Goal: Information Seeking & Learning: Find specific fact

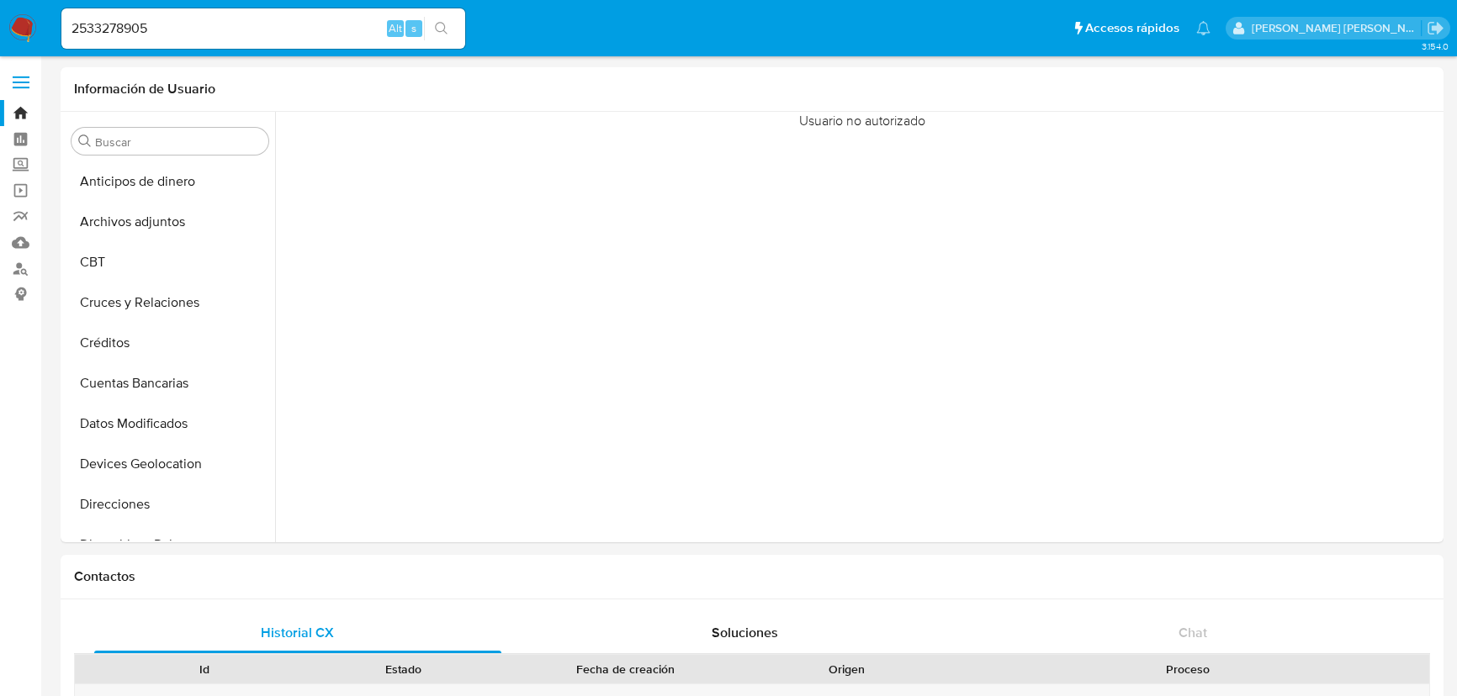
select select "10"
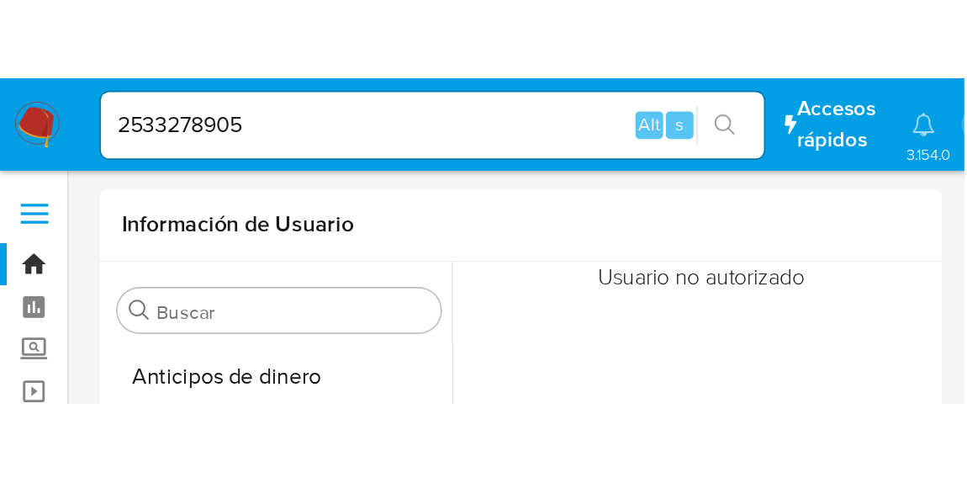
scroll to position [710, 0]
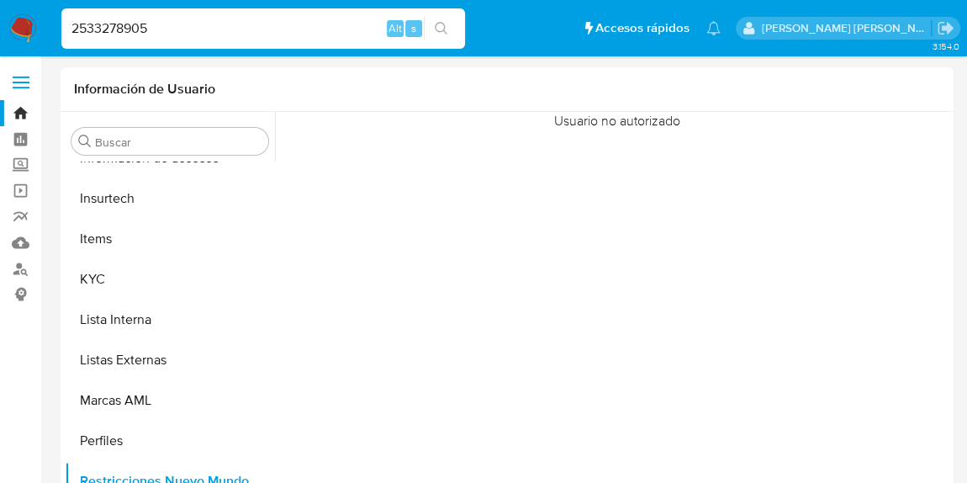
drag, startPoint x: 176, startPoint y: 19, endPoint x: 0, endPoint y: -8, distance: 177.8
drag, startPoint x: 358, startPoint y: 45, endPoint x: 344, endPoint y: 41, distance: 14.9
click at [357, 45] on div "2533278905 Alt s" at bounding box center [263, 28] width 404 height 40
drag, startPoint x: 208, startPoint y: 26, endPoint x: 0, endPoint y: 0, distance: 209.4
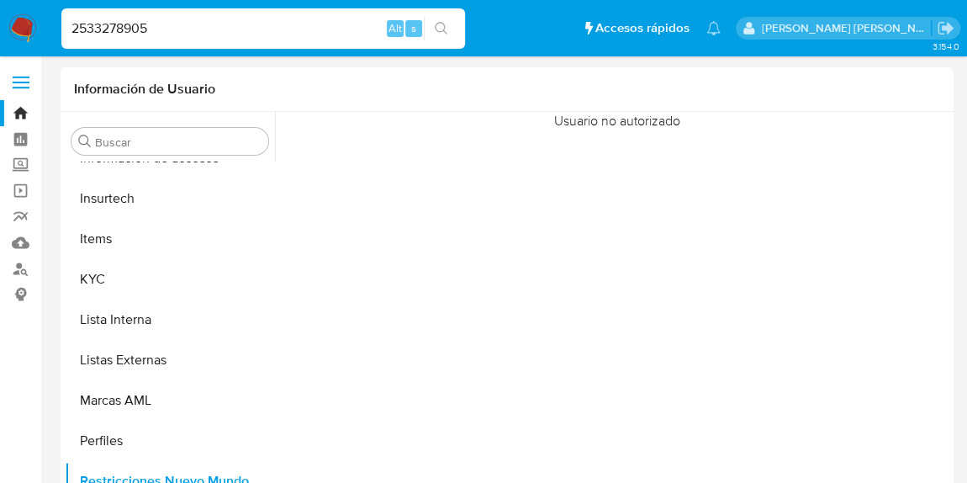
click at [0, 0] on nav "Pausado Ver notificaciones 2533278905 Alt s Accesos rápidos Presiona las siguie…" at bounding box center [483, 28] width 967 height 56
paste input "1055584057"
type input "1055584057"
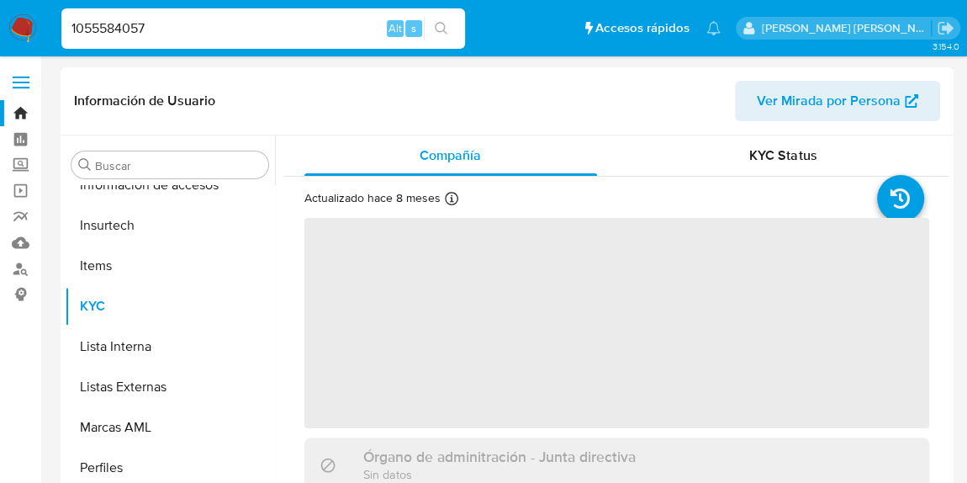
scroll to position [710, 0]
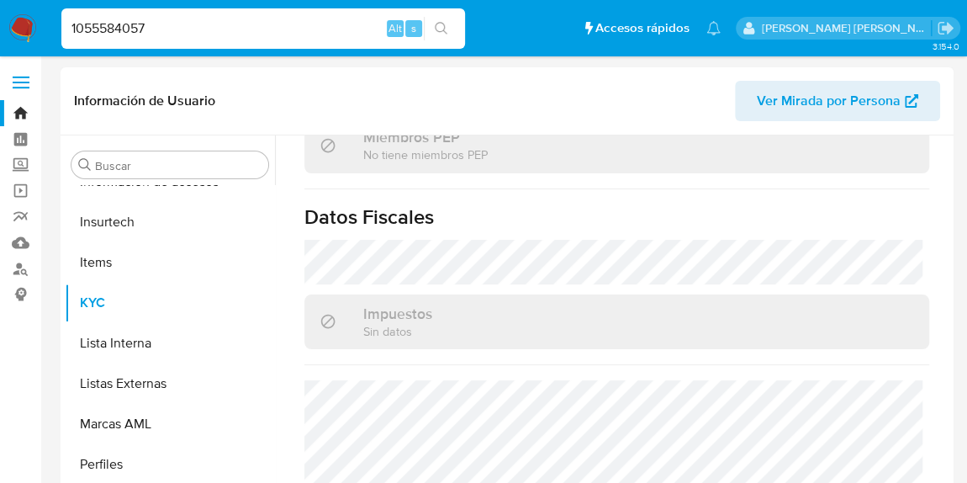
select select "10"
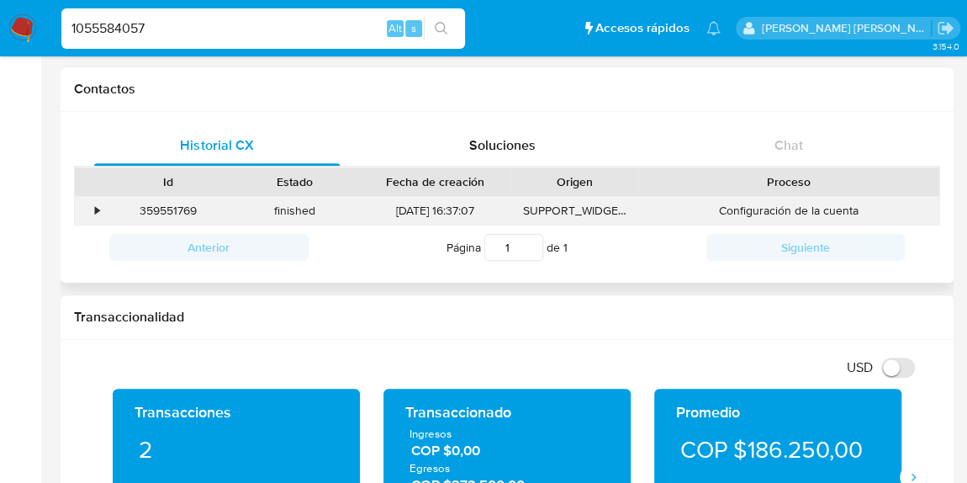
scroll to position [535, 0]
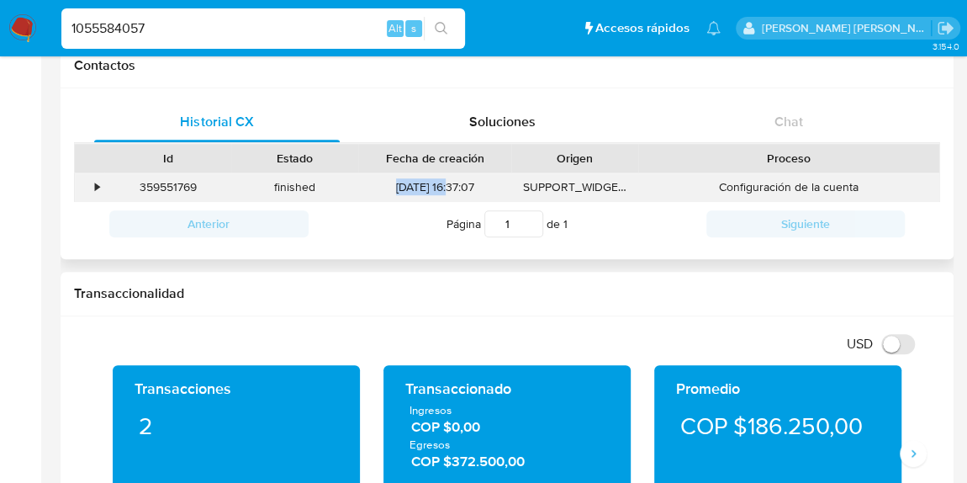
drag, startPoint x: 385, startPoint y: 179, endPoint x: 438, endPoint y: 186, distance: 53.4
click at [438, 186] on div "[DATE] 16:37:07" at bounding box center [434, 187] width 153 height 28
copy div "[DATE]"
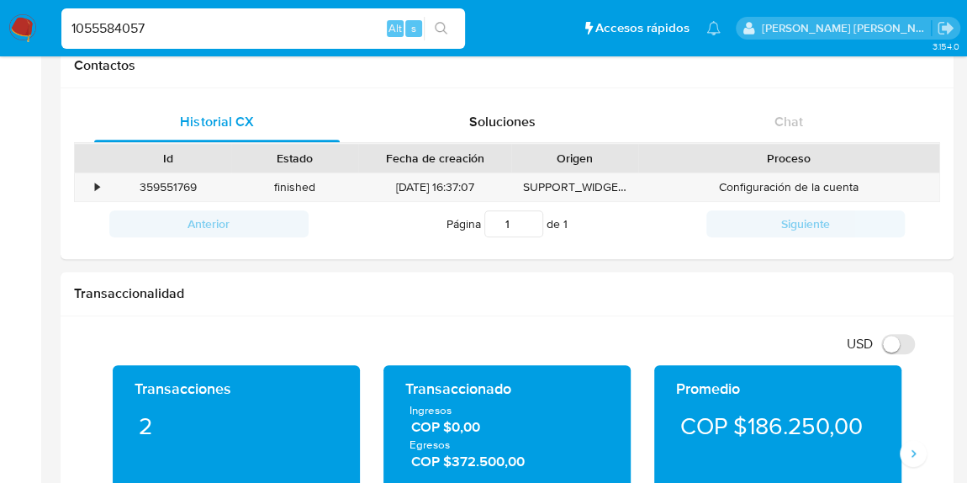
drag, startPoint x: 164, startPoint y: 27, endPoint x: 23, endPoint y: 28, distance: 141.3
click at [23, 28] on nav "Pausado Ver notificaciones 1055584057 Alt s Accesos rápidos Presiona las siguie…" at bounding box center [483, 28] width 967 height 56
paste input "406781619"
type input "406781619"
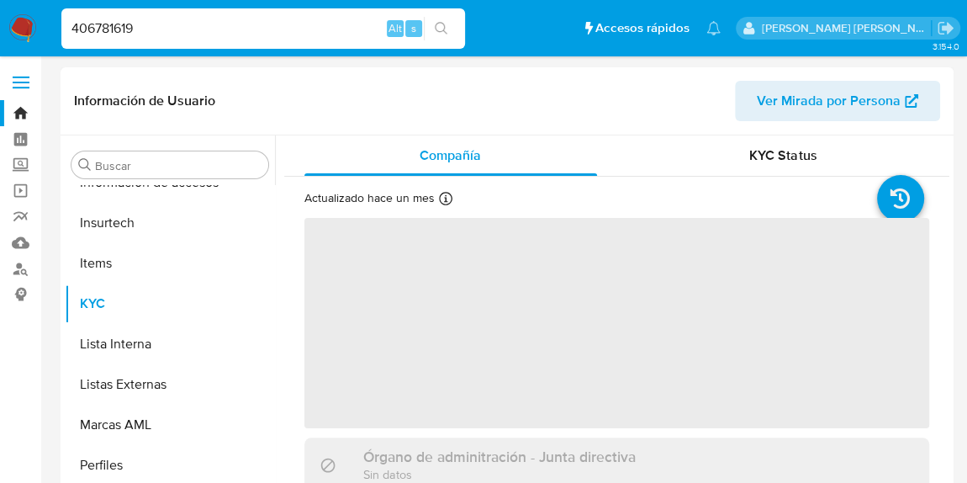
scroll to position [710, 0]
select select "10"
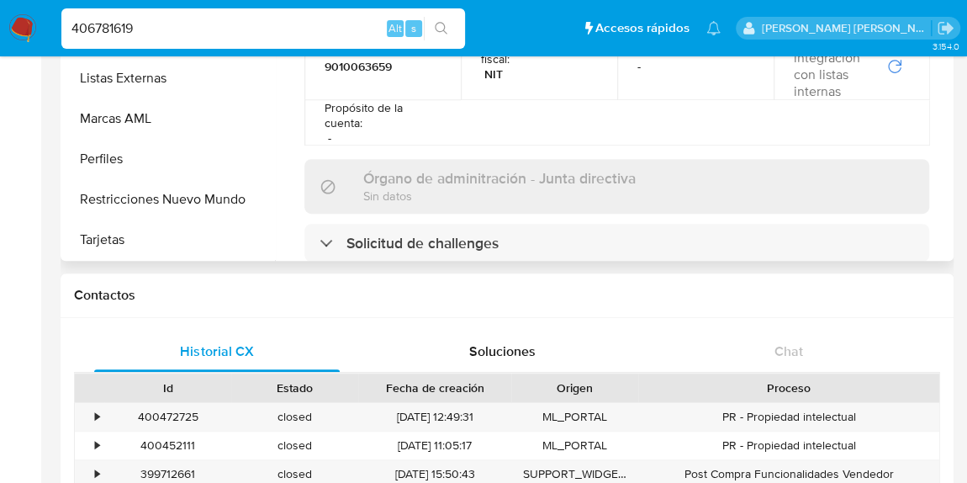
scroll to position [0, 0]
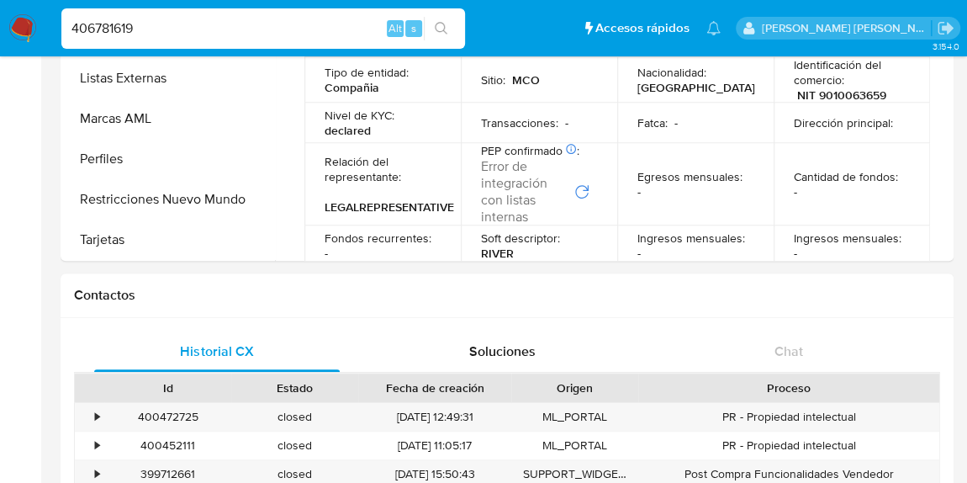
drag, startPoint x: 161, startPoint y: 26, endPoint x: 38, endPoint y: 6, distance: 124.4
click at [38, 6] on nav "Pausado Ver notificaciones 406781619 Alt s Accesos rápidos Presiona las siguien…" at bounding box center [483, 28] width 967 height 56
paste input "2533278905"
type input "2533278905"
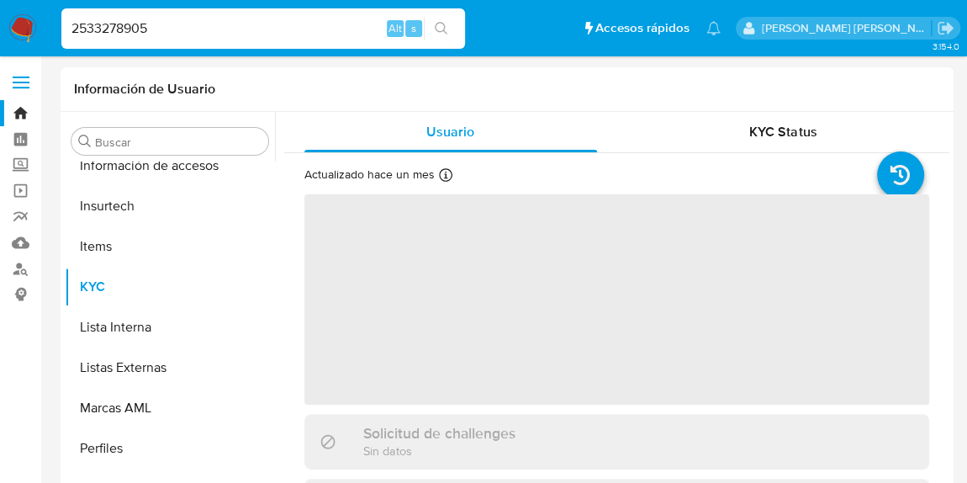
scroll to position [710, 0]
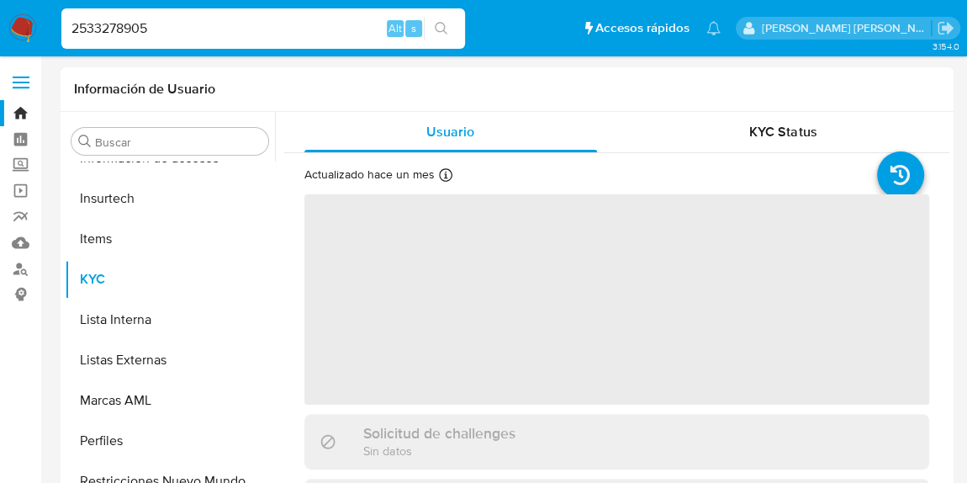
select select "10"
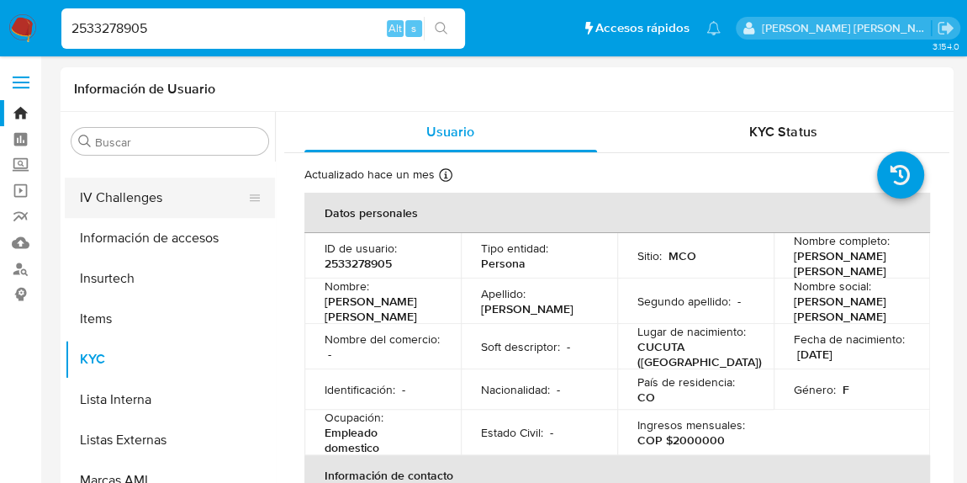
scroll to position [558, 0]
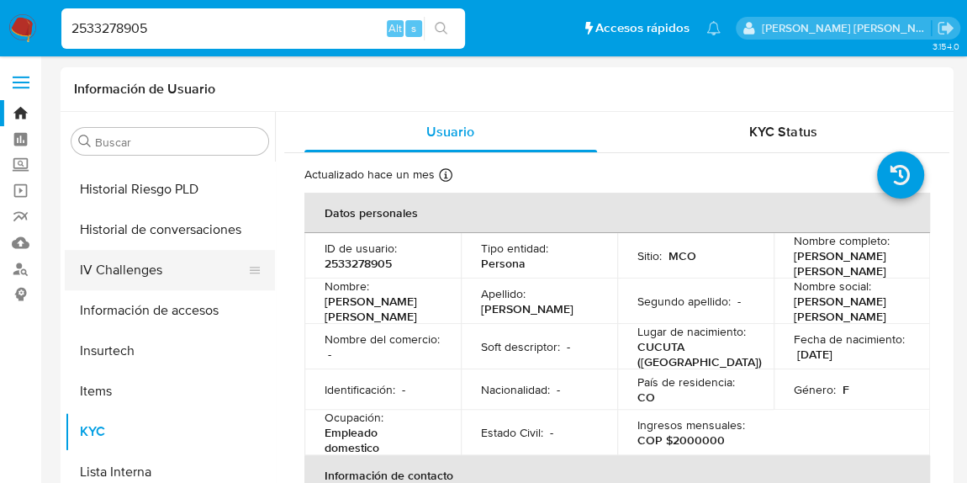
click at [160, 264] on button "IV Challenges" at bounding box center [163, 270] width 197 height 40
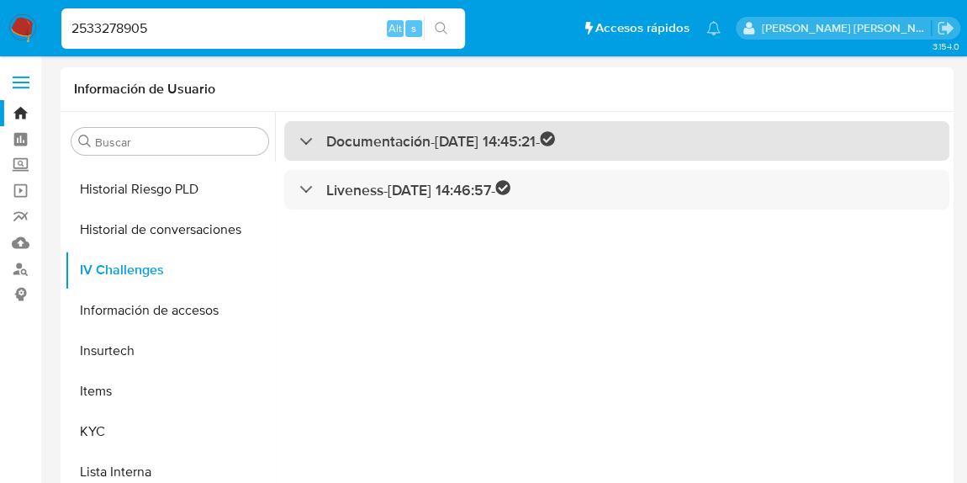
click at [426, 144] on h3 "Documentación - [DATE] 14:45:21 -" at bounding box center [440, 140] width 229 height 19
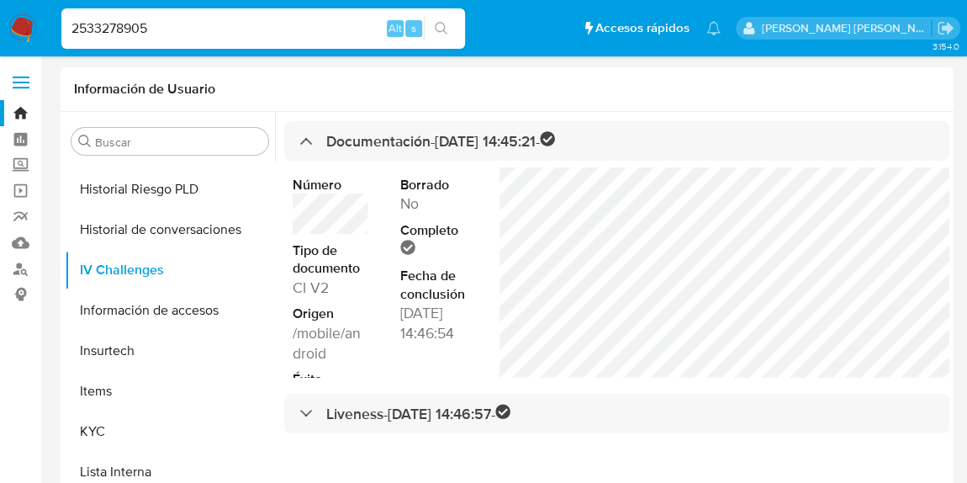
drag, startPoint x: 166, startPoint y: 22, endPoint x: 0, endPoint y: 13, distance: 165.9
click at [0, 13] on nav "Pausado Ver notificaciones 2533278905 Alt s Accesos rápidos Presiona las siguie…" at bounding box center [483, 28] width 967 height 56
paste input "580393049"
type input "580393049"
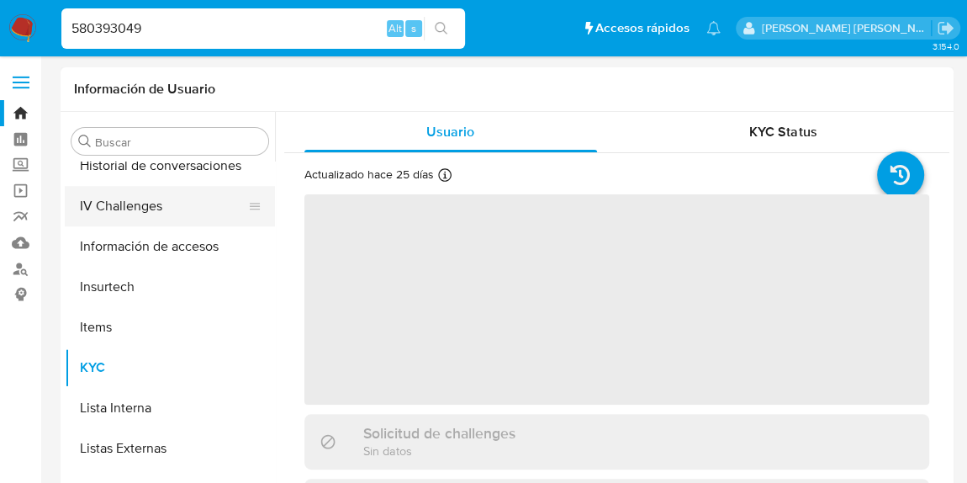
scroll to position [553, 0]
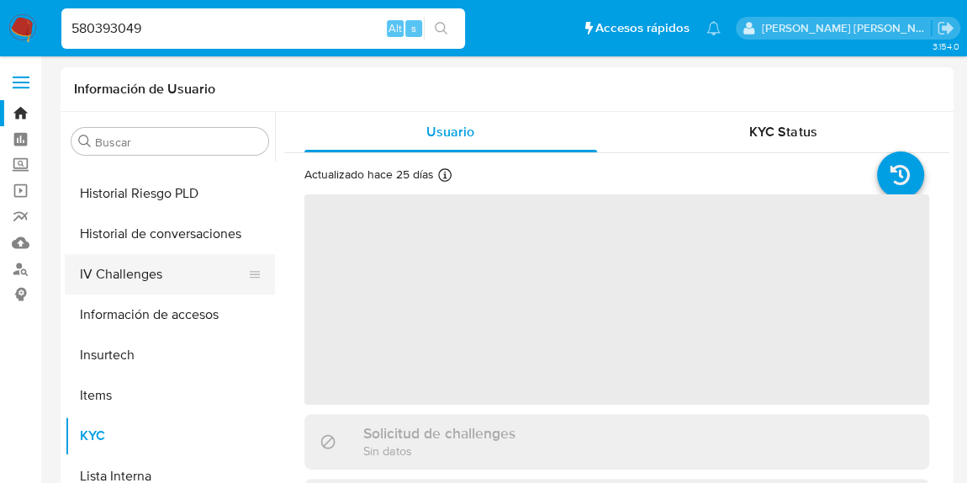
click at [130, 273] on button "IV Challenges" at bounding box center [163, 274] width 197 height 40
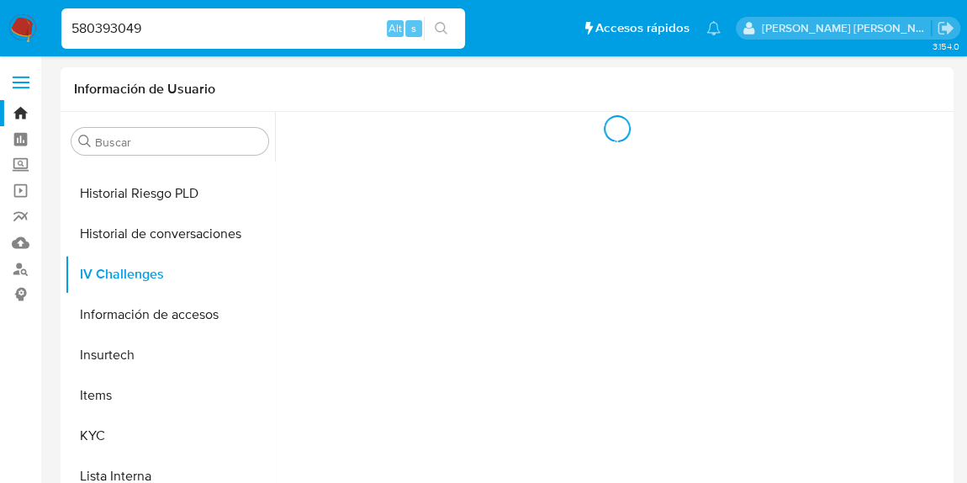
select select "10"
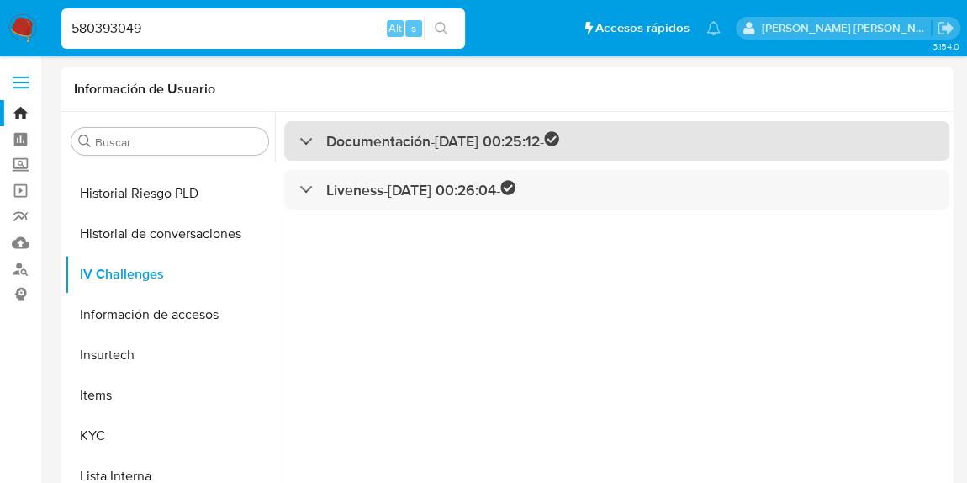
click at [378, 145] on h3 "Documentación - [DATE] 00:25:12 -" at bounding box center [442, 140] width 233 height 19
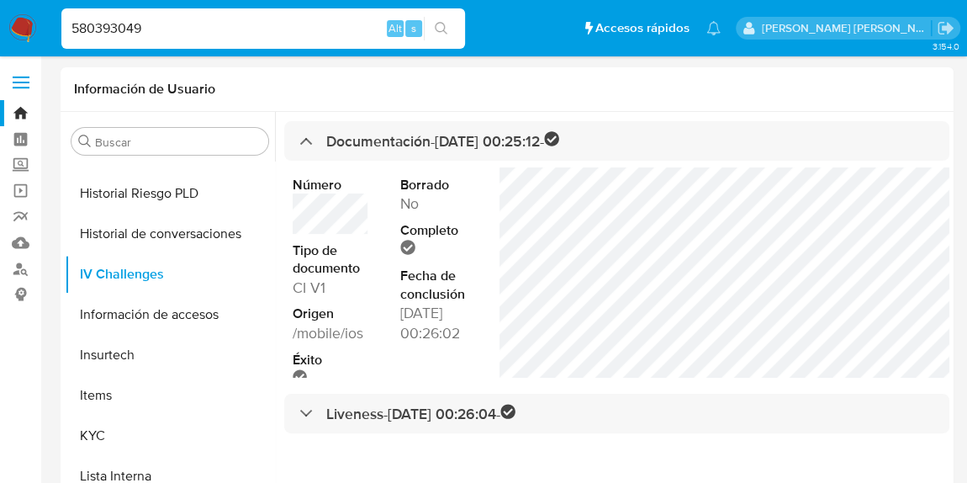
drag, startPoint x: 152, startPoint y: 27, endPoint x: 69, endPoint y: 16, distance: 84.0
click at [69, 16] on div "580393049 Alt s" at bounding box center [263, 28] width 404 height 40
paste input "[PERSON_NAME] [PERSON_NAME]"
drag, startPoint x: 275, startPoint y: 27, endPoint x: 49, endPoint y: 26, distance: 226.2
click at [49, 26] on nav "Pausado Ver notificaciones [PERSON_NAME] [PERSON_NAME] Alt s Accesos rápidos Pr…" at bounding box center [483, 28] width 967 height 56
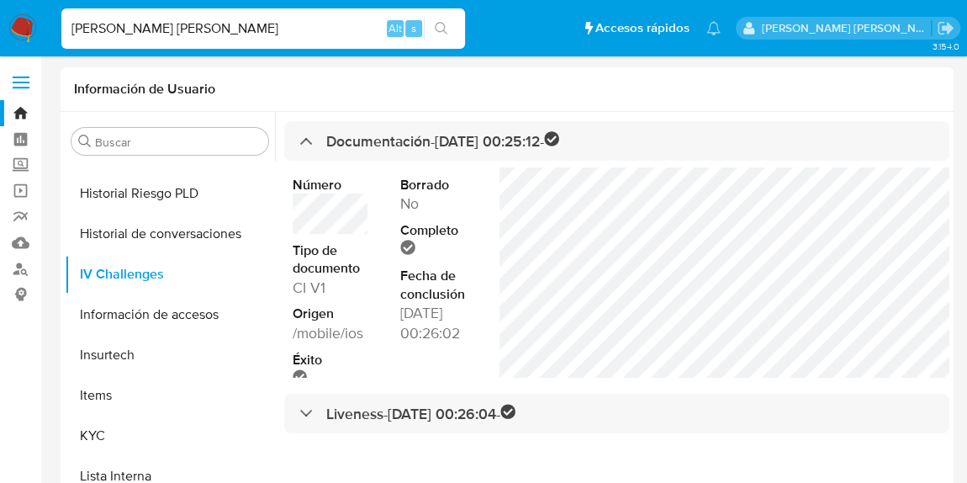
paste input "788628353"
type input "788628353"
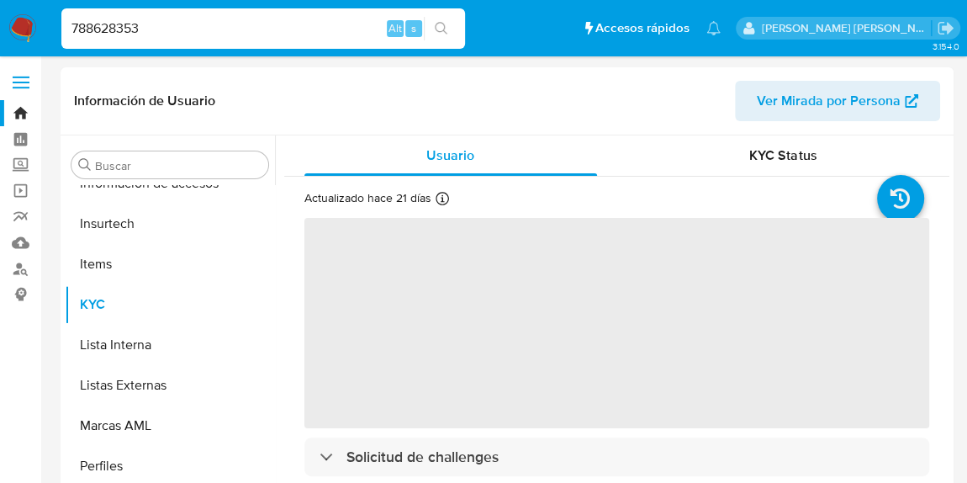
scroll to position [710, 0]
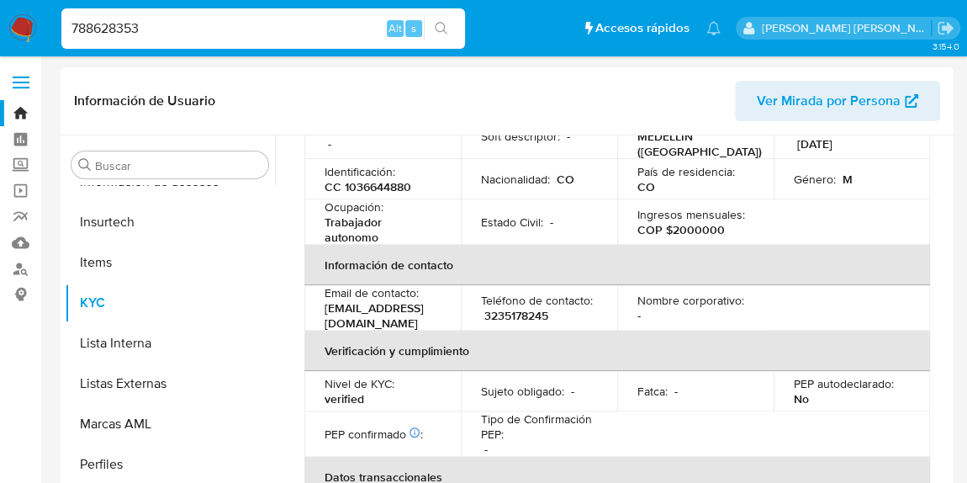
select select "10"
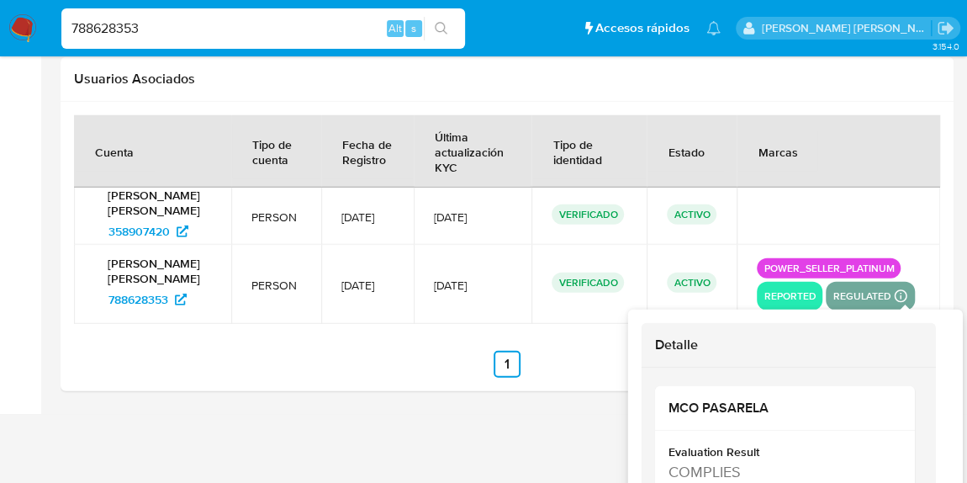
scroll to position [2146, 0]
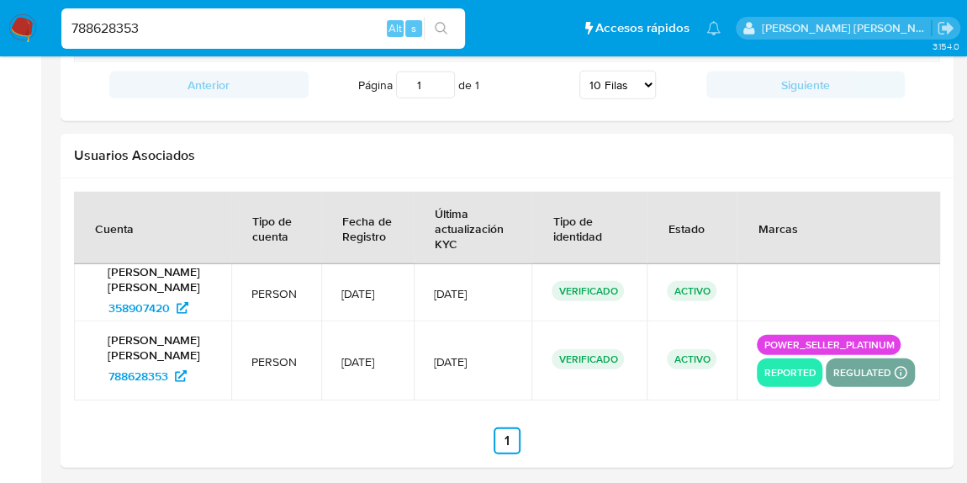
click at [790, 364] on p "reported" at bounding box center [790, 372] width 66 height 20
click at [804, 178] on div at bounding box center [507, 322] width 893 height 289
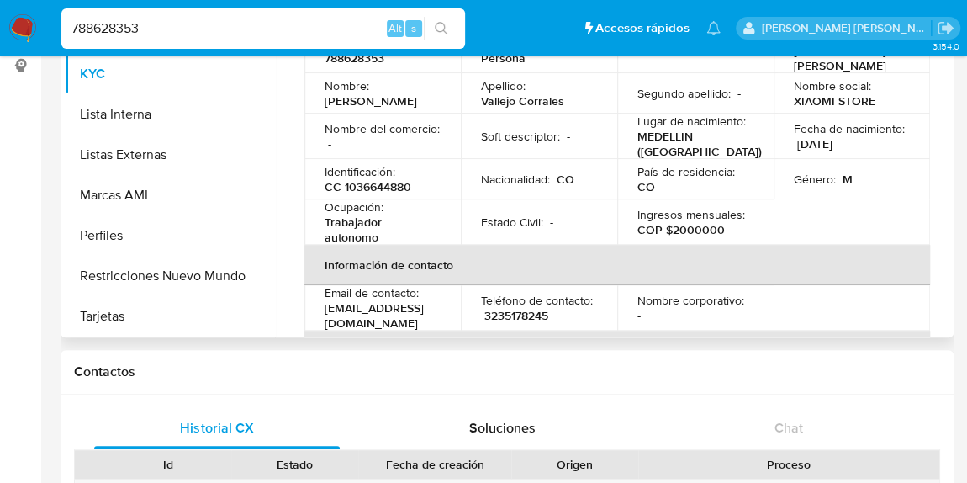
scroll to position [0, 0]
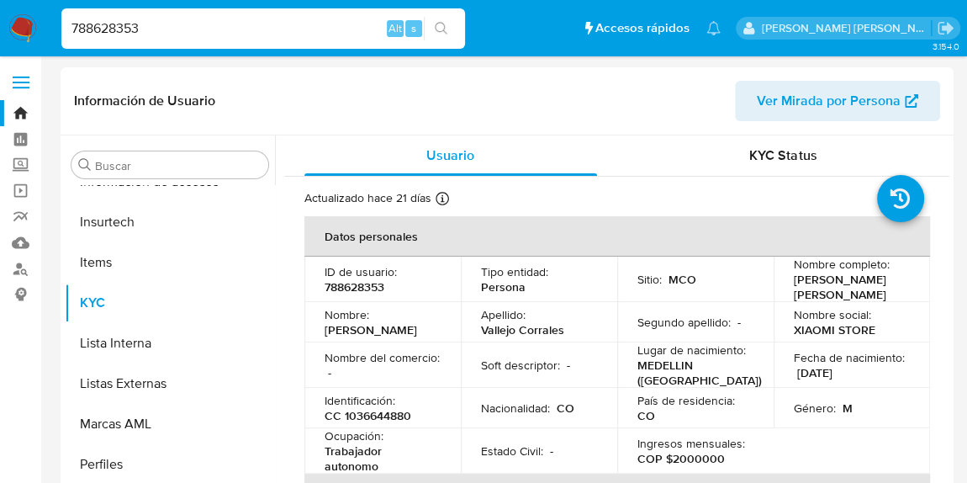
drag, startPoint x: 224, startPoint y: 24, endPoint x: 0, endPoint y: 9, distance: 224.2
click at [0, 9] on nav "Pausado Ver notificaciones 788628353 Alt s Accesos rápidos Presiona las siguien…" at bounding box center [483, 28] width 967 height 56
paste input "17689393"
type input "176893933"
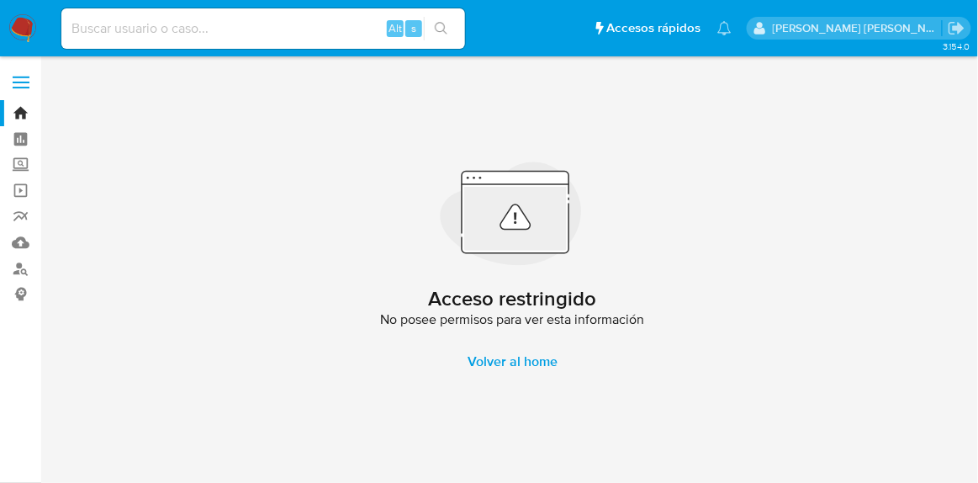
click at [290, 35] on input at bounding box center [263, 29] width 404 height 22
paste input "176893933"
type input "176893933"
drag, startPoint x: 273, startPoint y: 24, endPoint x: 0, endPoint y: 44, distance: 274.1
click at [0, 44] on nav "Pausado Ver notificaciones 176893933 Alt s Accesos rápidos Presiona las siguien…" at bounding box center [489, 28] width 978 height 56
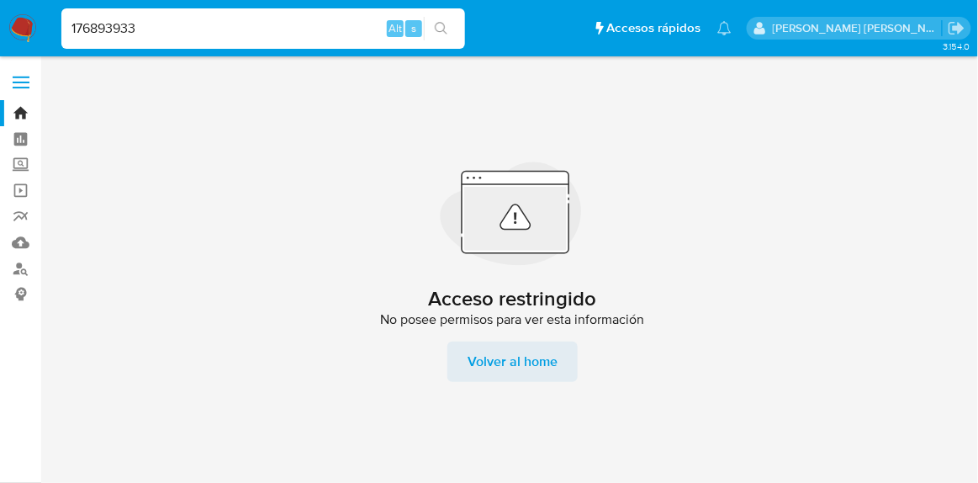
click at [510, 365] on span "Volver al home" at bounding box center [513, 361] width 90 height 40
